Goal: Task Accomplishment & Management: Use online tool/utility

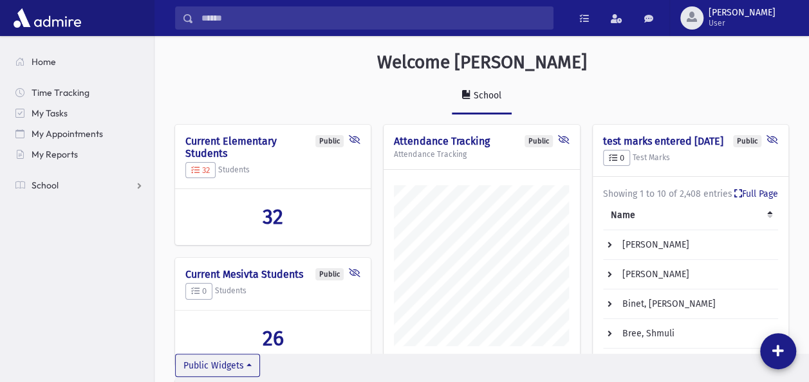
scroll to position [614, 654]
click at [46, 185] on span "School" at bounding box center [45, 186] width 27 height 12
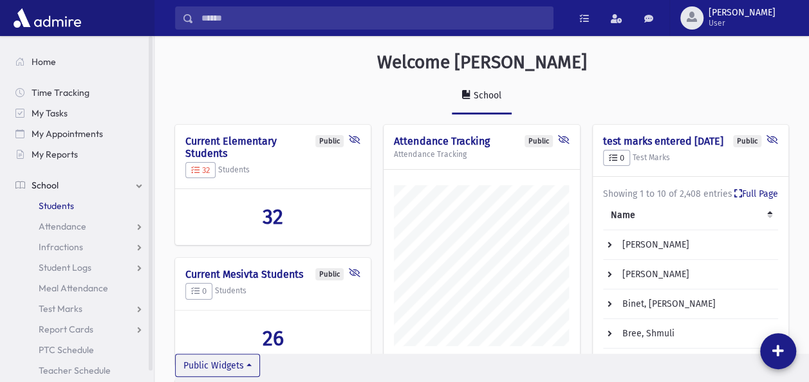
click at [77, 203] on link "Students" at bounding box center [79, 206] width 149 height 21
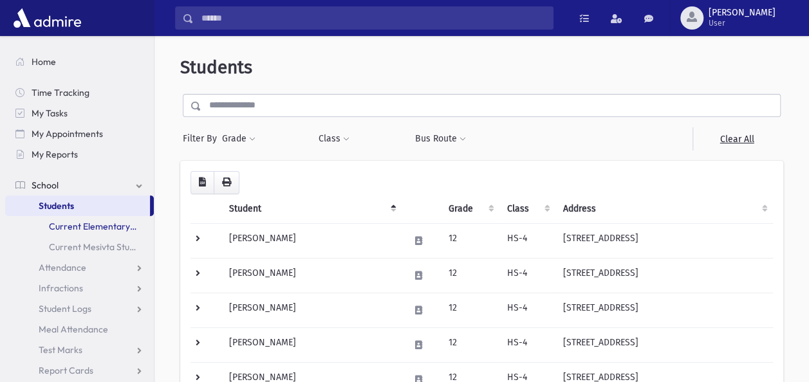
click at [122, 220] on link "Current Elementary Students" at bounding box center [79, 226] width 149 height 21
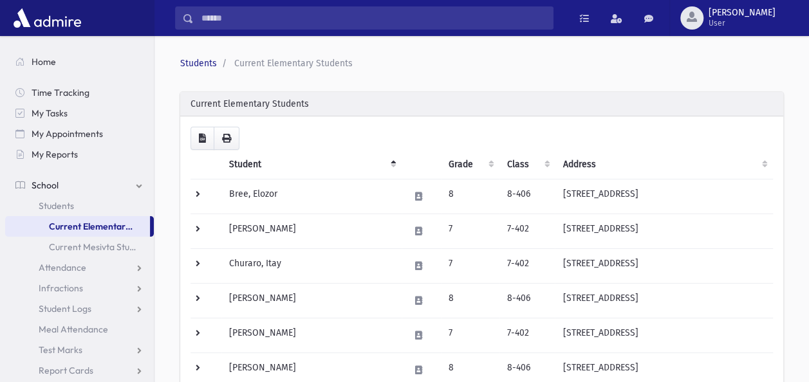
click at [261, 101] on div "Current Elementary Students" at bounding box center [481, 104] width 603 height 24
click at [118, 217] on link "Current Elementary Students" at bounding box center [77, 226] width 145 height 21
click at [107, 204] on link "Students" at bounding box center [79, 206] width 149 height 21
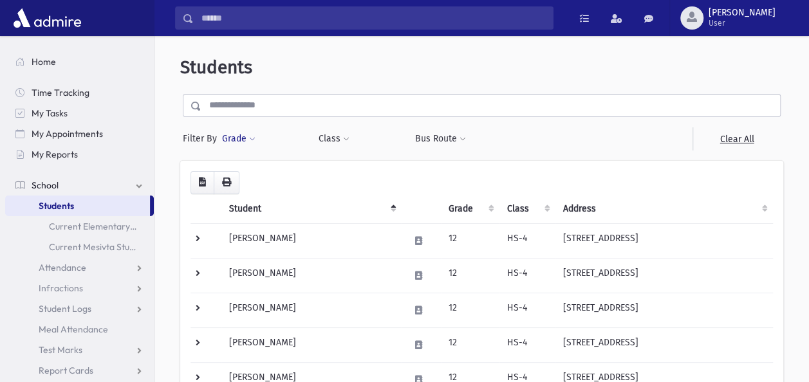
click at [251, 138] on span at bounding box center [252, 140] width 6 height 8
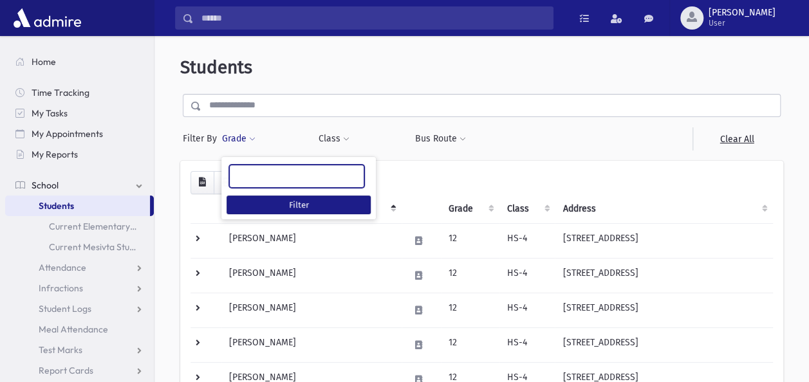
click at [257, 173] on ul at bounding box center [297, 174] width 134 height 19
type input "*"
select select "**"
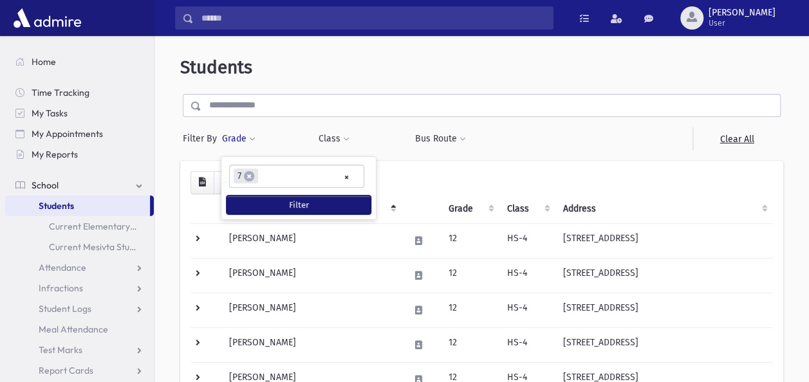
click at [271, 199] on button "Filter" at bounding box center [299, 205] width 144 height 19
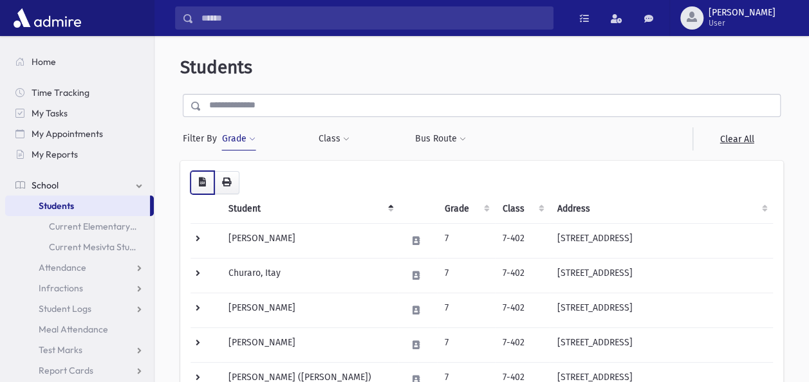
click at [201, 181] on icon "button" at bounding box center [202, 182] width 7 height 9
